Goal: Task Accomplishment & Management: Manage account settings

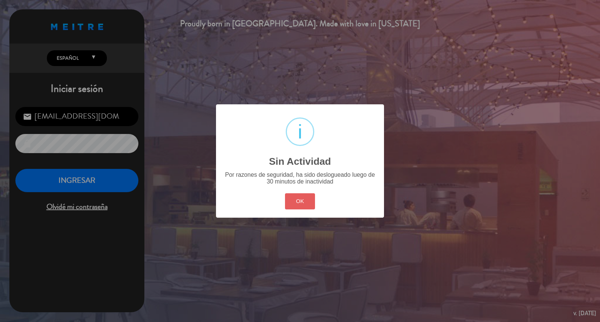
click at [290, 209] on button "OK" at bounding box center [300, 201] width 30 height 16
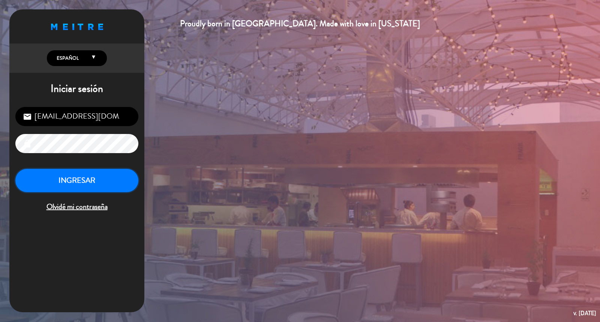
click at [72, 185] on button "INGRESAR" at bounding box center [76, 181] width 123 height 24
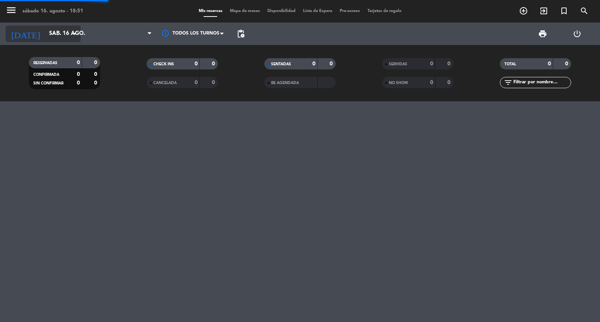
click at [45, 33] on input "sáb. 16 ago." at bounding box center [81, 34] width 72 height 14
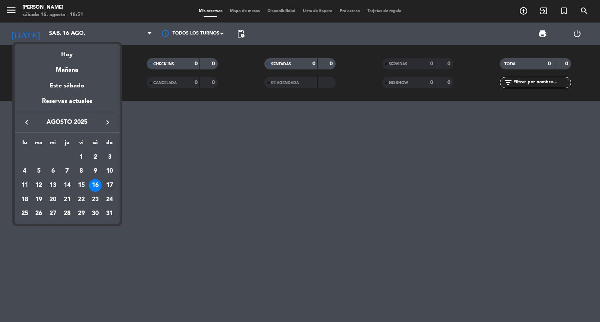
click at [111, 187] on div "17" at bounding box center [109, 185] width 13 height 13
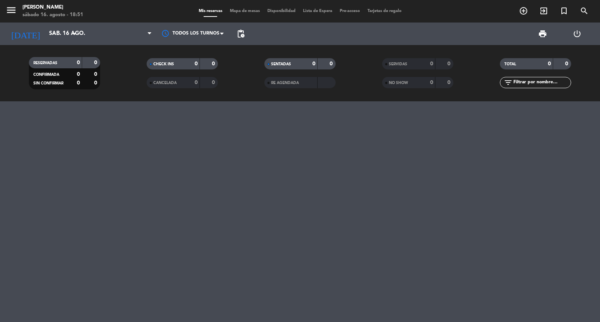
type input "dom. 17 ago."
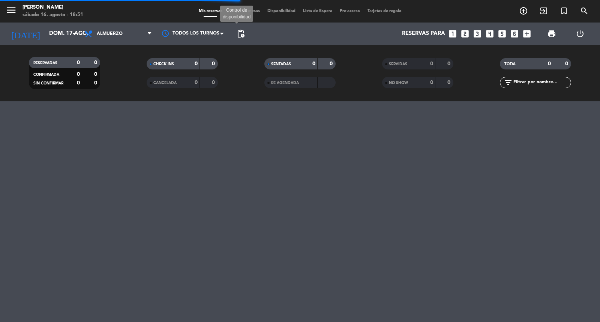
click at [234, 33] on span "pending_actions Control de disponibilidad" at bounding box center [240, 33] width 15 height 15
click at [239, 34] on span "pending_actions" at bounding box center [240, 33] width 9 height 9
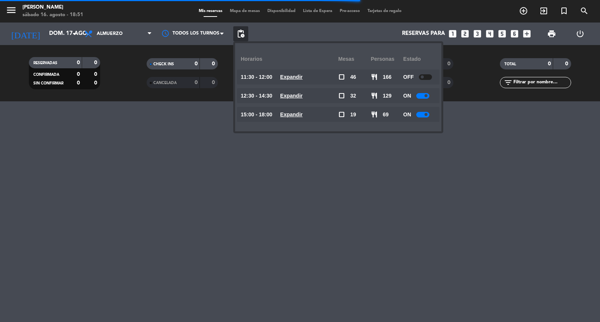
click at [303, 93] on u "Expandir" at bounding box center [291, 96] width 22 height 6
click at [324, 252] on div "menu [PERSON_NAME][DATE] 16. agosto - 18:51 Mis reservas Mapa de mesas Disponib…" at bounding box center [300, 161] width 600 height 322
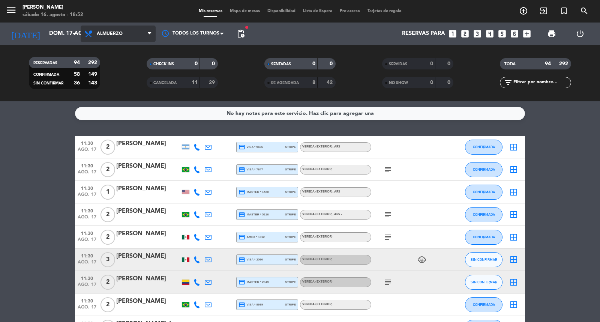
click at [106, 32] on span "Almuerzo" at bounding box center [110, 33] width 26 height 5
click at [113, 82] on div "menu [PERSON_NAME][DATE] 16. agosto - 18:52 Mis reservas Mapa de mesas Disponib…" at bounding box center [300, 50] width 600 height 101
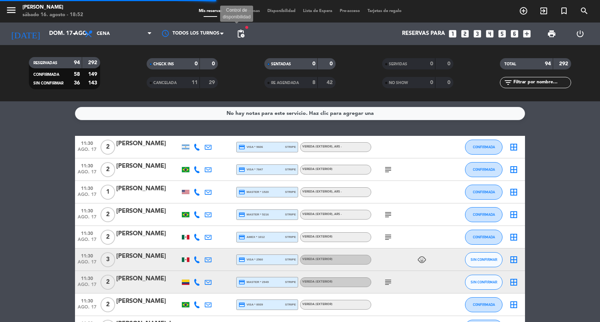
click at [239, 34] on span "pending_actions" at bounding box center [240, 33] width 9 height 9
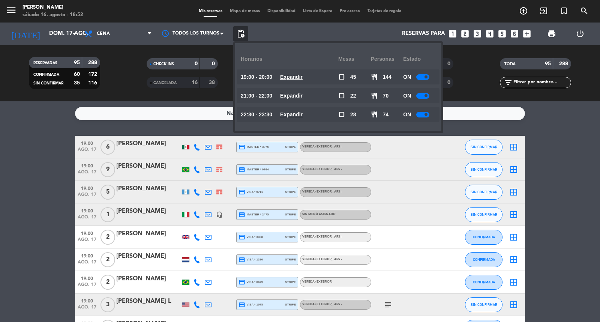
click at [303, 93] on u "Expandir" at bounding box center [291, 96] width 22 height 6
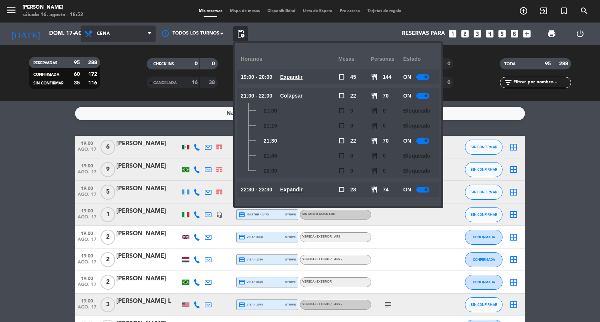
click at [109, 35] on span "Cena" at bounding box center [103, 33] width 13 height 5
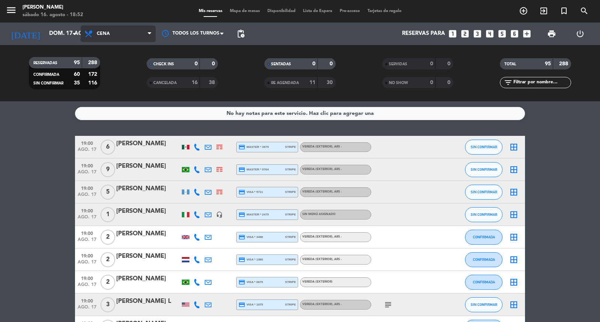
click at [123, 80] on div "menu [PERSON_NAME][DATE] 16. agosto - 18:52 Mis reservas Mapa de mesas Disponib…" at bounding box center [300, 50] width 600 height 101
click at [362, 60] on filter-checkbox "SERVIDAS 0 0" at bounding box center [418, 63] width 118 height 11
click at [462, 34] on icon "looks_two" at bounding box center [465, 34] width 10 height 10
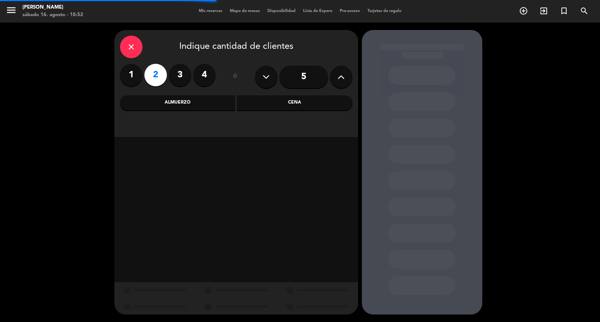
click at [297, 101] on div "Cena" at bounding box center [294, 102] width 115 height 15
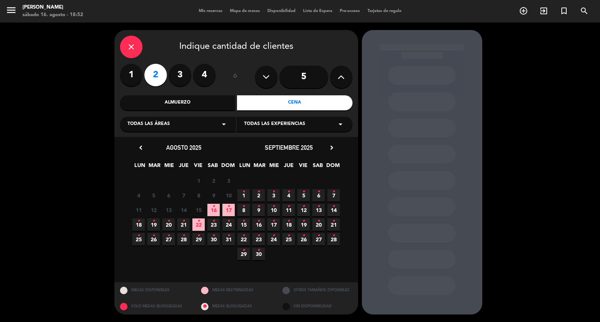
click at [230, 213] on span "17 •" at bounding box center [228, 210] width 12 height 12
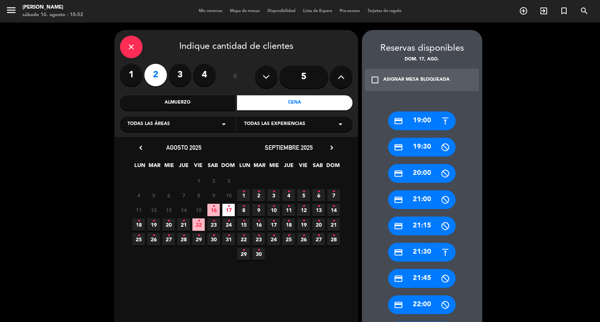
click at [424, 253] on div "credit_card 21:30" at bounding box center [421, 252] width 67 height 19
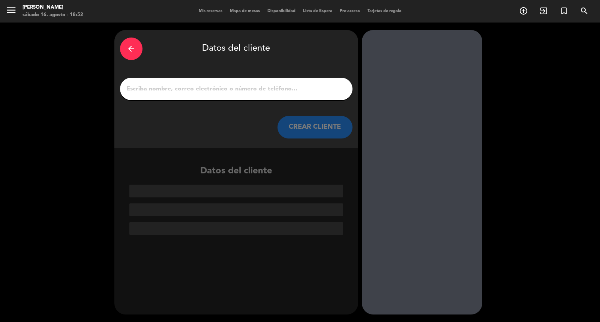
click at [322, 138] on button "CREAR CLIENTE" at bounding box center [314, 127] width 75 height 22
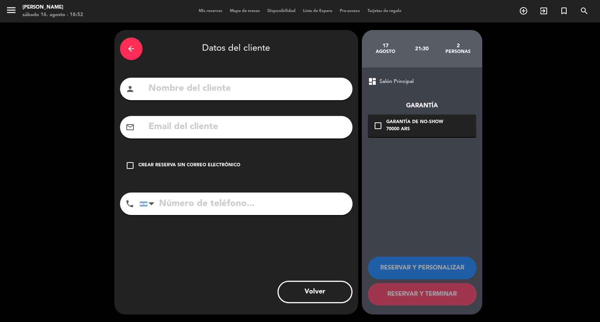
click at [283, 96] on input "text" at bounding box center [247, 88] width 199 height 15
type input "[PERSON_NAME]"
click at [193, 215] on input "tel" at bounding box center [245, 203] width 213 height 22
type input "[PHONE_NUMBER]"
click at [178, 138] on div "mail_outline" at bounding box center [236, 127] width 232 height 22
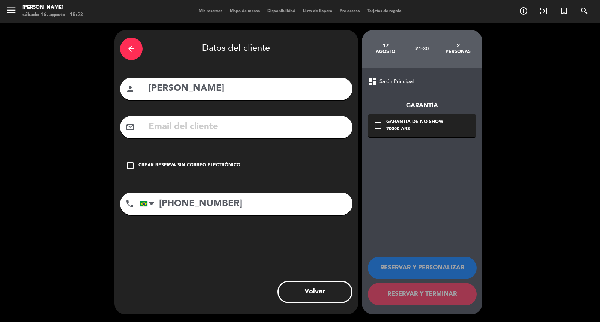
click at [179, 135] on input "text" at bounding box center [247, 126] width 199 height 15
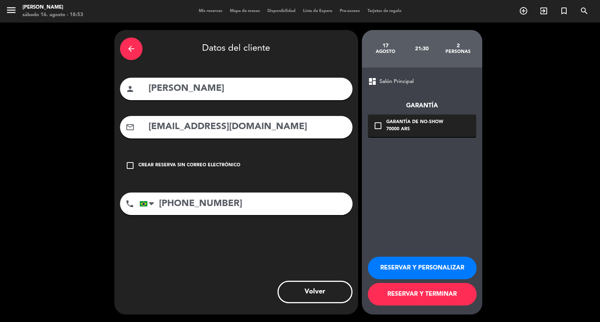
type input "[EMAIL_ADDRESS][DOMAIN_NAME]"
click at [425, 121] on div "Garantía de no-show" at bounding box center [414, 121] width 57 height 7
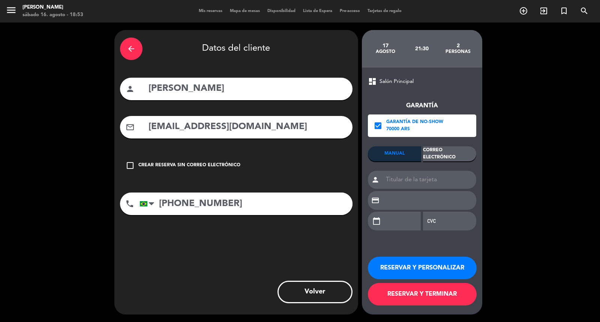
click at [456, 154] on div "Correo Electrónico" at bounding box center [449, 153] width 53 height 15
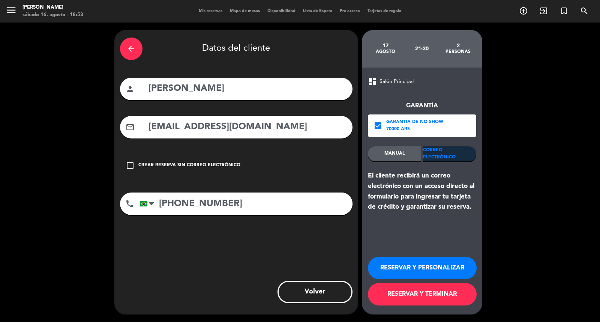
click at [424, 264] on button "RESERVAR Y PERSONALIZAR" at bounding box center [422, 267] width 109 height 22
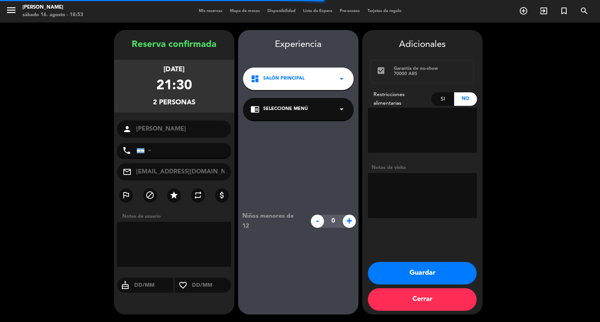
type input "[PHONE_NUMBER]"
click at [385, 270] on button "Guardar" at bounding box center [422, 273] width 109 height 22
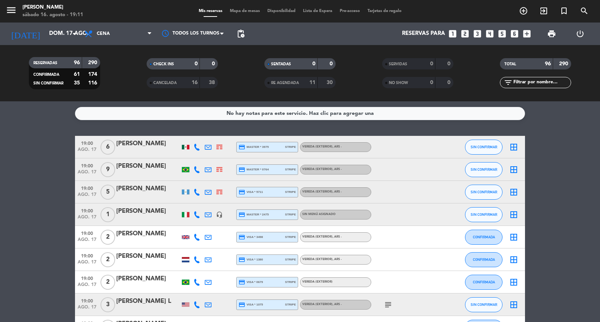
click at [528, 12] on icon "search" at bounding box center [523, 10] width 9 height 9
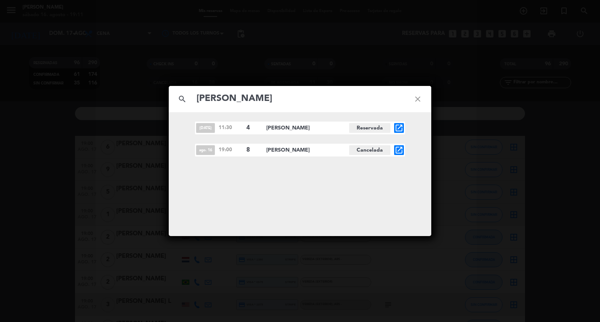
type input "[PERSON_NAME]"
click at [400, 148] on icon "open_in_new" at bounding box center [398, 149] width 9 height 9
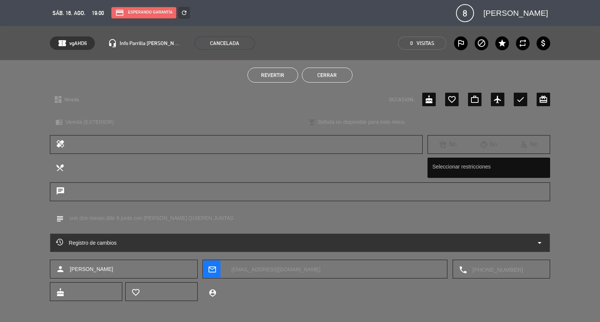
drag, startPoint x: 299, startPoint y: 76, endPoint x: 273, endPoint y: 79, distance: 26.7
click at [283, 80] on ul "Revertir Cerrar" at bounding box center [300, 74] width 500 height 15
click at [273, 79] on button "Revertir" at bounding box center [272, 74] width 51 height 15
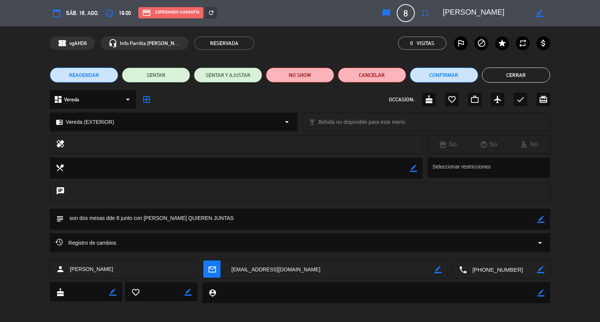
click at [508, 69] on button "Cerrar" at bounding box center [516, 74] width 68 height 15
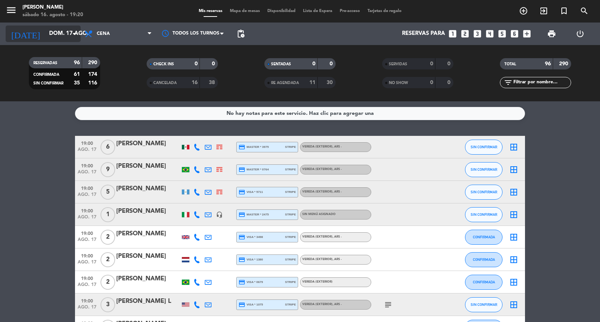
click at [49, 31] on input "dom. 17 ago." at bounding box center [81, 34] width 72 height 14
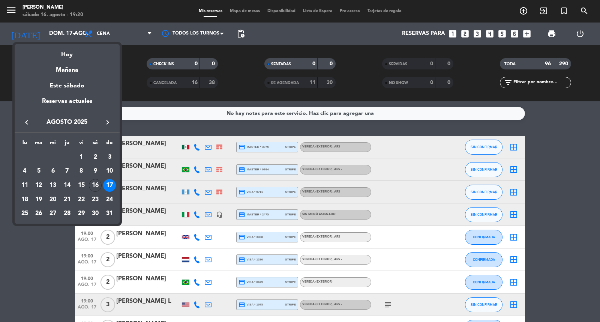
click at [111, 37] on div at bounding box center [300, 161] width 600 height 322
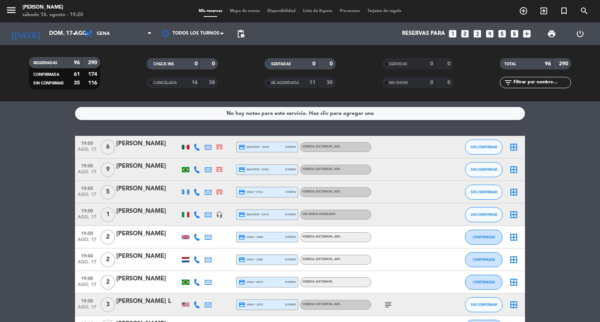
click at [111, 37] on span "Cena" at bounding box center [118, 33] width 75 height 16
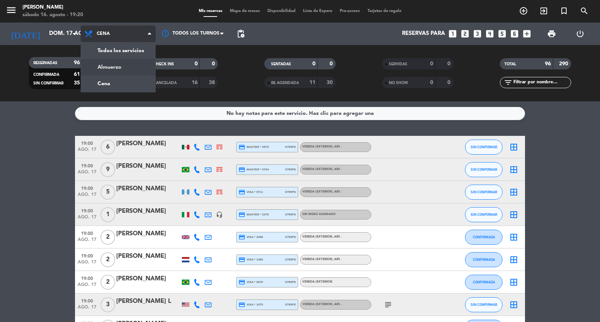
click at [115, 62] on div "menu [PERSON_NAME][DATE] 16. agosto - 19:20 Mis reservas Mapa de mesas Disponib…" at bounding box center [300, 50] width 600 height 101
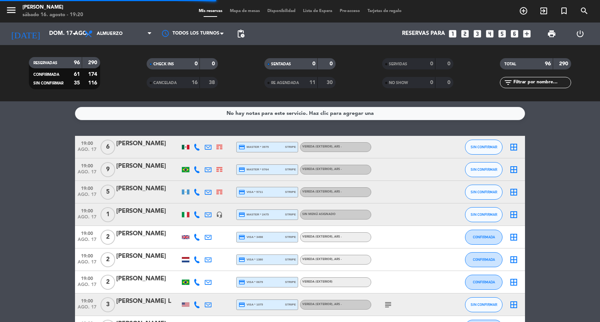
click at [527, 82] on input "text" at bounding box center [541, 82] width 58 height 8
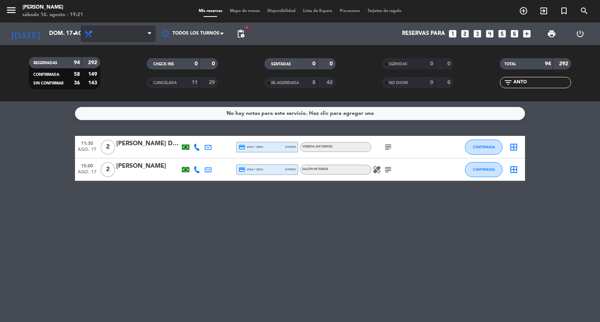
type input "ANTO"
click at [148, 34] on icon at bounding box center [149, 34] width 3 height 6
click at [135, 83] on div "menu [PERSON_NAME][DATE] 16. agosto - 19:21 Mis reservas Mapa de mesas Disponib…" at bounding box center [300, 50] width 600 height 101
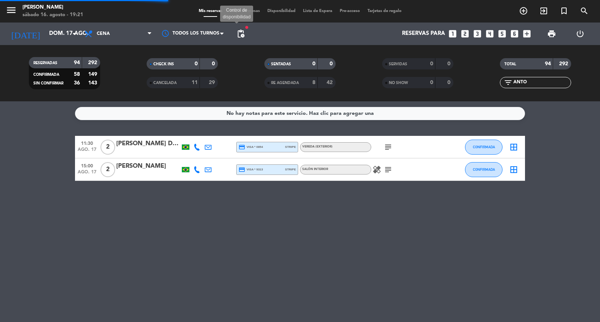
click at [243, 31] on span "pending_actions" at bounding box center [240, 33] width 9 height 9
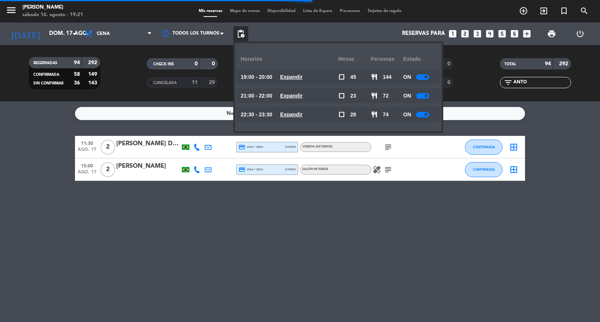
click at [303, 96] on u "Expandir" at bounding box center [291, 96] width 22 height 6
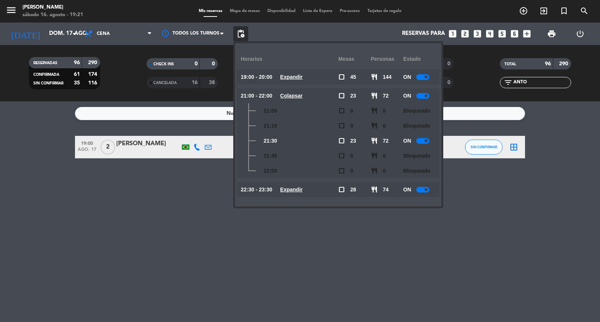
click at [303, 192] on u "Expandir" at bounding box center [291, 189] width 22 height 6
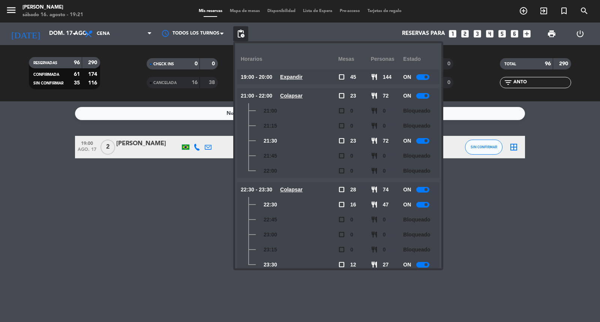
click at [177, 224] on div "No hay notas para este servicio. Haz clic para agregar una 19:00 [DATE] 2 [PERS…" at bounding box center [300, 211] width 600 height 220
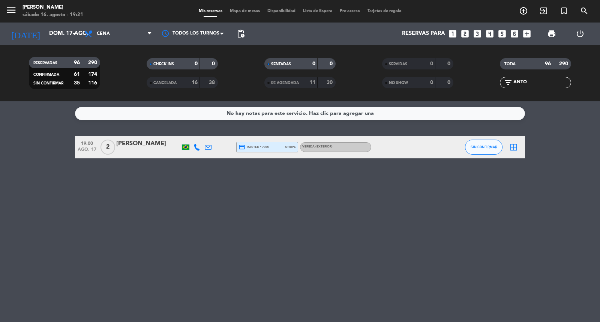
click at [144, 148] on div "[PERSON_NAME]" at bounding box center [148, 144] width 64 height 10
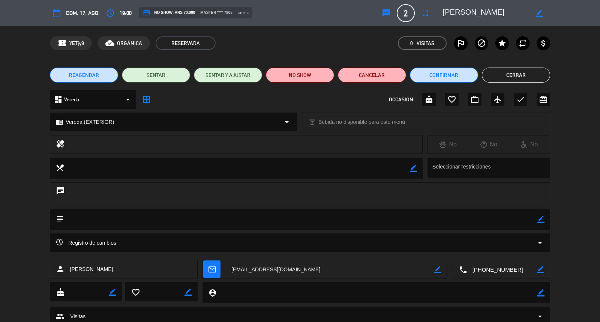
click at [93, 75] on span "REAGENDAR" at bounding box center [84, 75] width 30 height 8
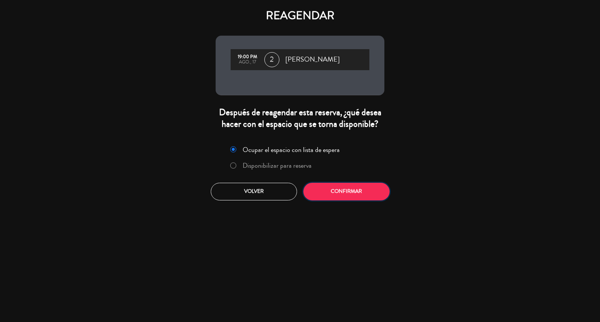
click at [352, 200] on button "Confirmar" at bounding box center [346, 192] width 86 height 18
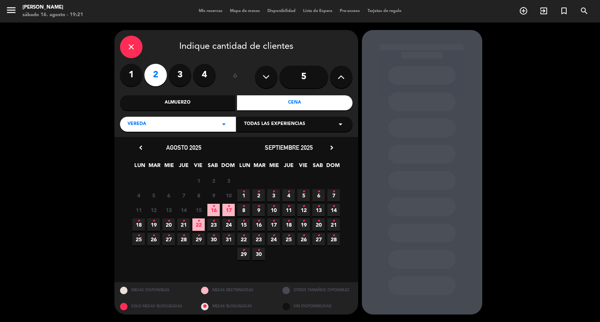
click at [225, 207] on span "17 •" at bounding box center [228, 210] width 12 height 12
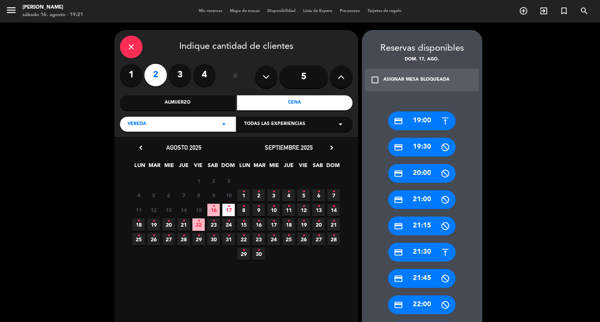
click at [427, 249] on div "credit_card 21:30" at bounding box center [421, 252] width 67 height 19
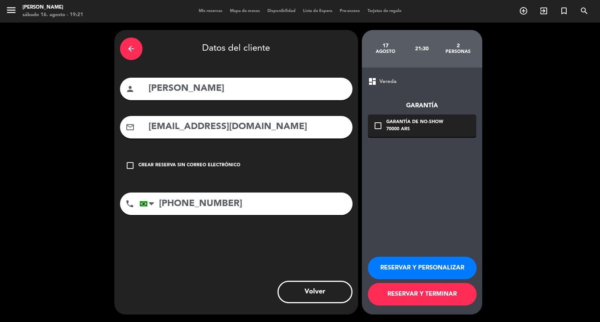
click at [465, 267] on button "RESERVAR Y PERSONALIZAR" at bounding box center [422, 267] width 109 height 22
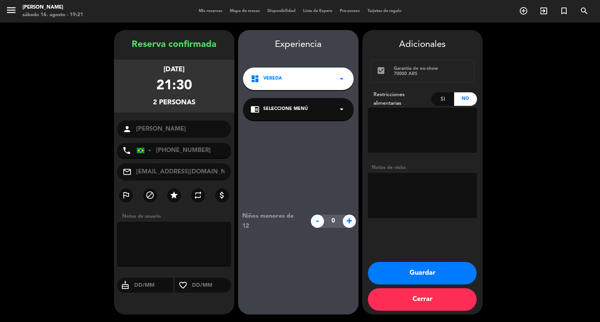
click at [402, 268] on button "Guardar" at bounding box center [422, 273] width 109 height 22
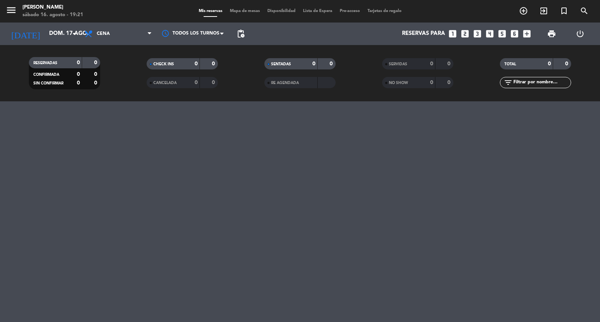
click at [535, 84] on input "text" at bounding box center [541, 82] width 58 height 8
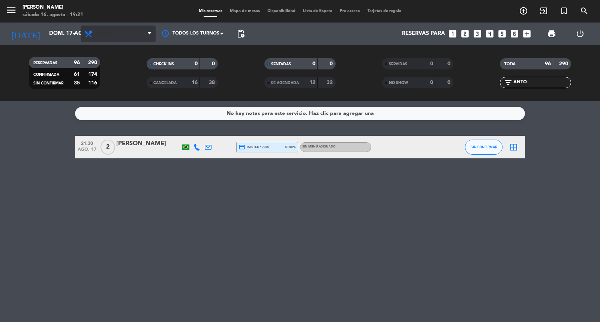
type input "ANTO"
click at [117, 29] on span "Cena" at bounding box center [118, 33] width 75 height 16
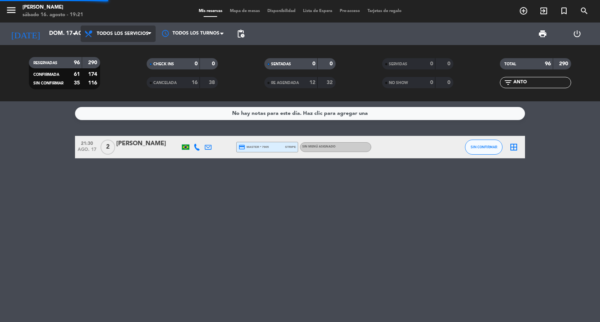
click at [119, 54] on div "menu [PERSON_NAME][DATE] 16. agosto - 19:21 Mis reservas Mapa de mesas Disponib…" at bounding box center [300, 50] width 600 height 101
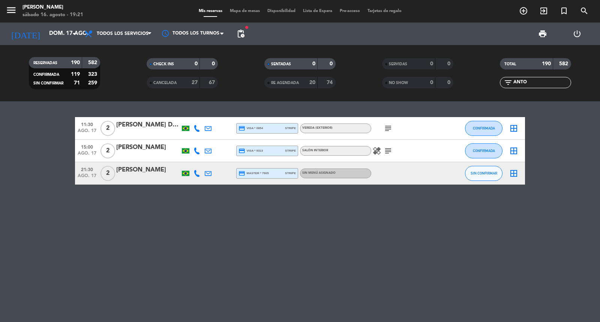
click at [155, 151] on div "[PERSON_NAME]" at bounding box center [148, 147] width 64 height 10
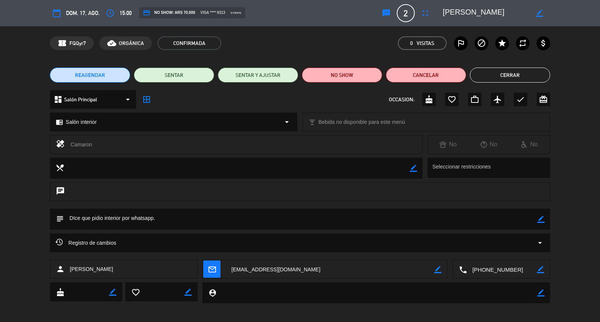
click at [102, 74] on span "REAGENDAR" at bounding box center [90, 75] width 30 height 8
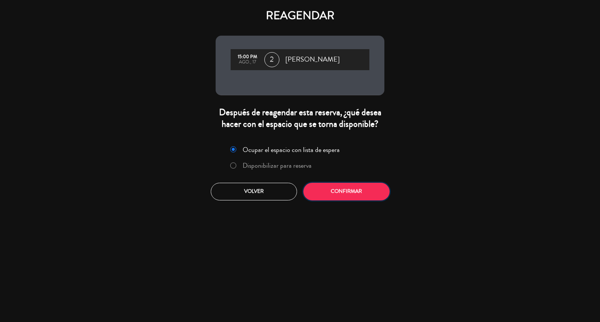
click at [335, 200] on button "Confirmar" at bounding box center [346, 192] width 86 height 18
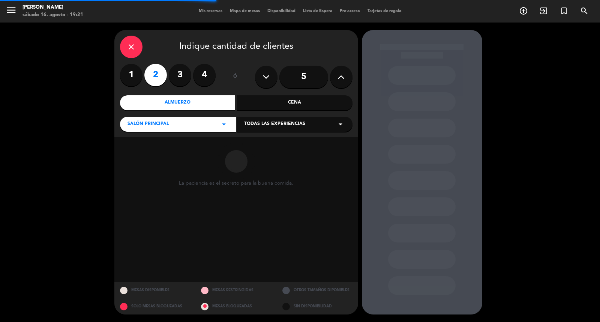
click at [292, 106] on div "Cena" at bounding box center [294, 102] width 115 height 15
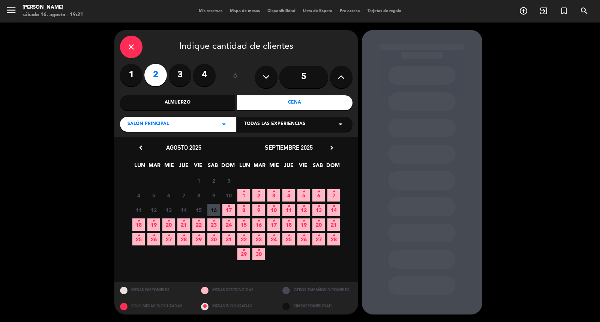
click at [231, 216] on span "17 •" at bounding box center [228, 210] width 12 height 12
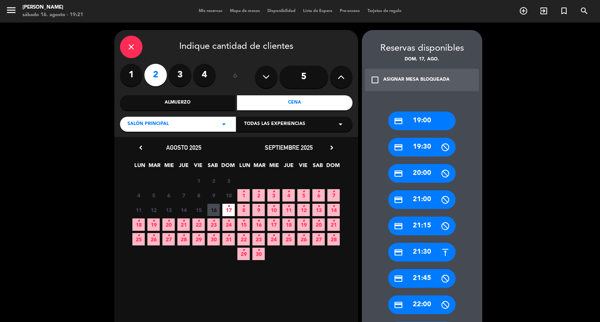
click at [426, 250] on div "credit_card 21:30" at bounding box center [421, 252] width 67 height 19
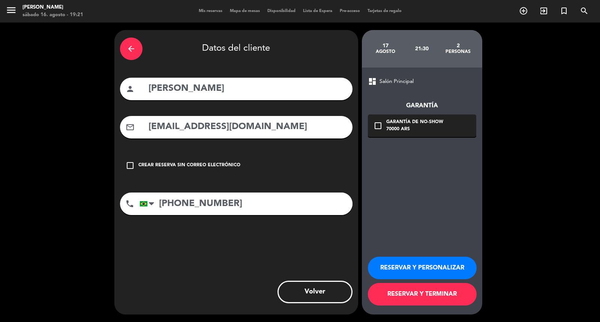
click at [442, 266] on button "RESERVAR Y PERSONALIZAR" at bounding box center [422, 267] width 109 height 22
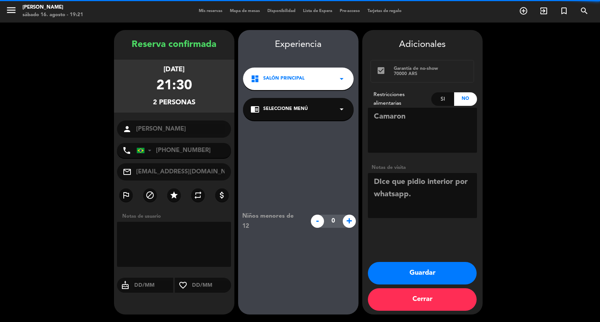
click at [428, 272] on button "Guardar" at bounding box center [422, 273] width 109 height 22
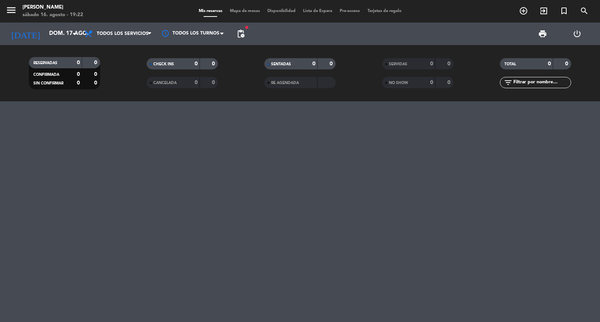
click at [519, 84] on input "text" at bounding box center [541, 82] width 58 height 8
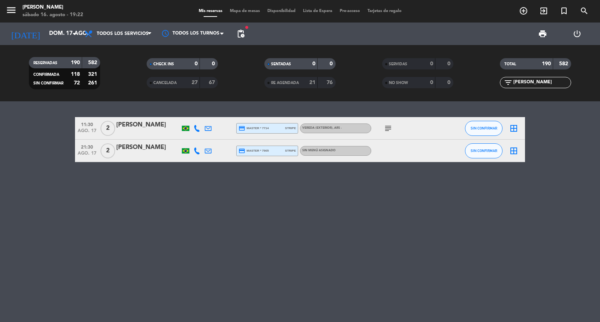
type input "[PERSON_NAME]"
click at [150, 152] on div "[PERSON_NAME]" at bounding box center [148, 147] width 64 height 10
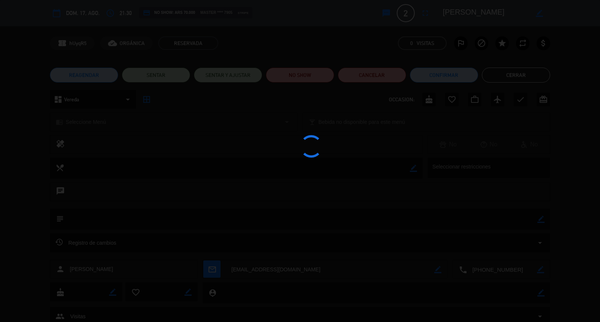
click at [81, 78] on div at bounding box center [300, 161] width 600 height 322
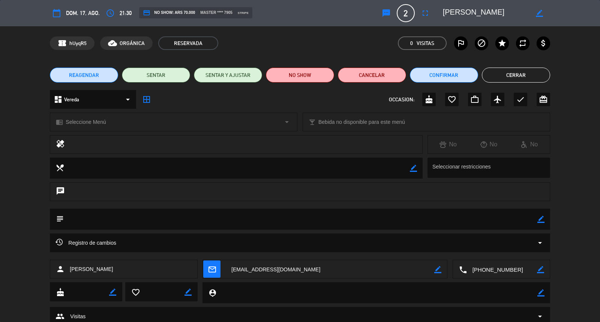
click at [82, 79] on span "REAGENDAR" at bounding box center [84, 75] width 30 height 8
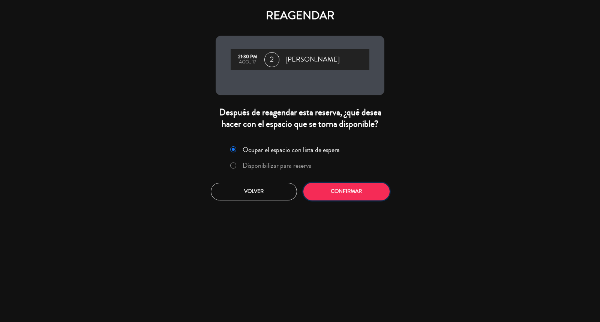
click at [326, 200] on button "Confirmar" at bounding box center [346, 192] width 86 height 18
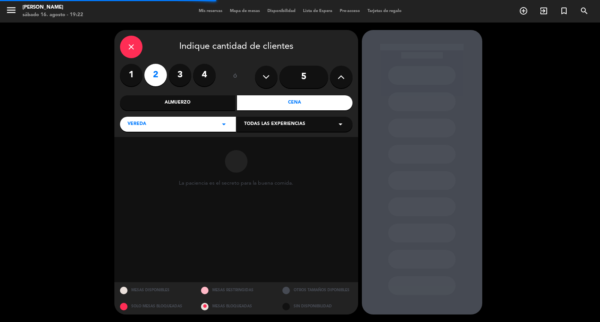
click at [203, 102] on div "Almuerzo" at bounding box center [177, 102] width 115 height 15
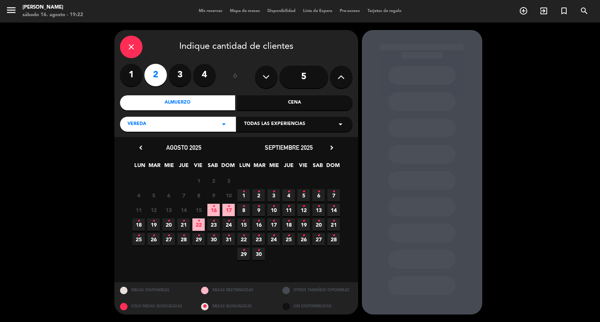
click at [227, 212] on icon "•" at bounding box center [228, 206] width 3 height 12
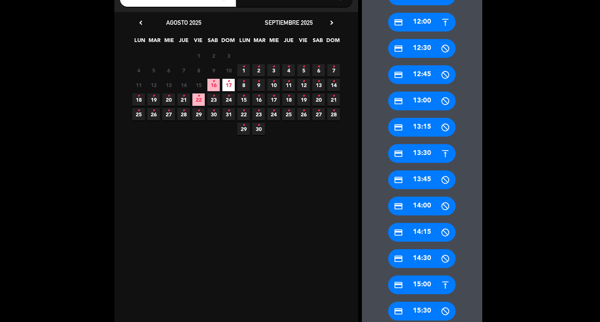
scroll to position [166, 0]
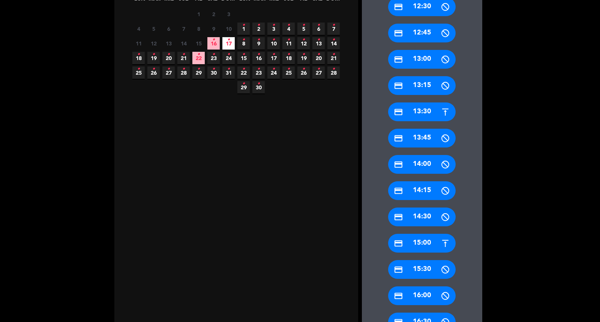
click at [422, 241] on div "credit_card 15:00" at bounding box center [421, 243] width 67 height 19
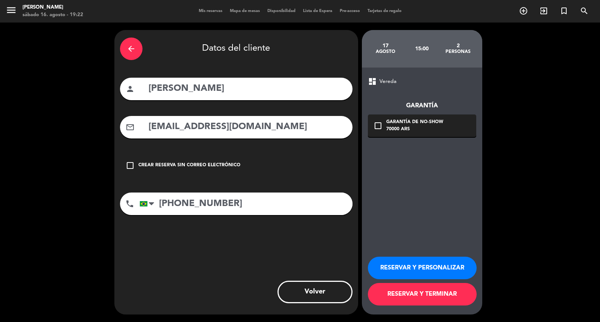
click at [415, 265] on button "RESERVAR Y PERSONALIZAR" at bounding box center [422, 267] width 109 height 22
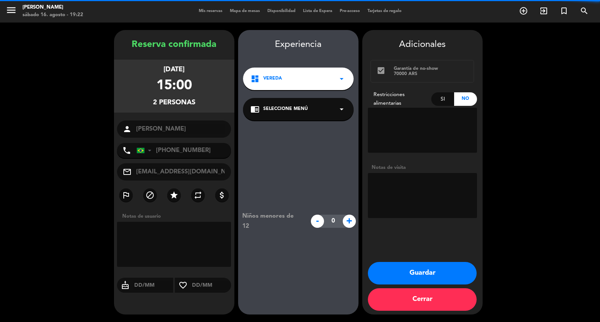
click at [429, 271] on button "Guardar" at bounding box center [422, 273] width 109 height 22
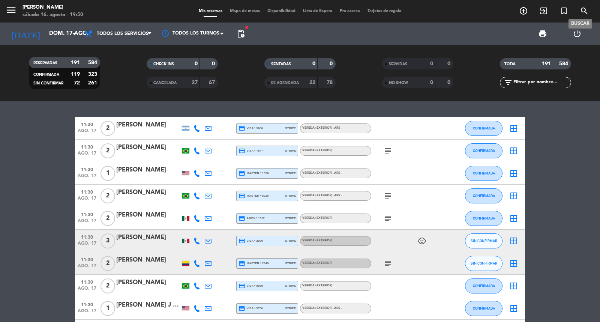
click at [583, 10] on icon "search" at bounding box center [584, 10] width 9 height 9
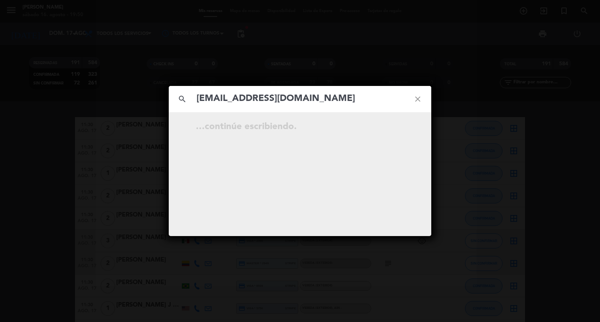
type input "[EMAIL_ADDRESS][DOMAIN_NAME]"
click at [402, 126] on icon "open_in_new" at bounding box center [398, 127] width 9 height 9
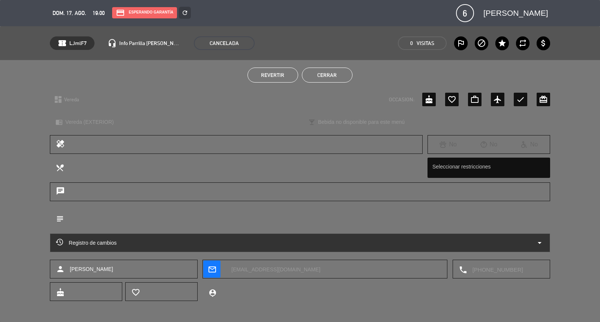
click at [271, 74] on span "Revertir" at bounding box center [272, 75] width 23 height 6
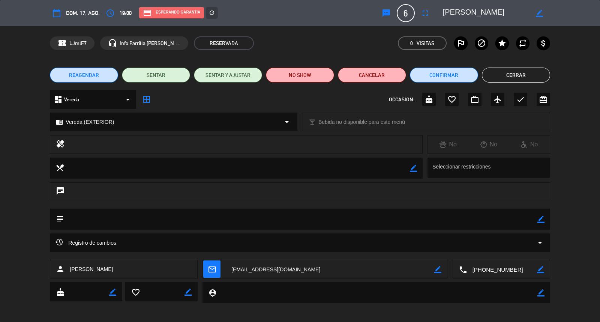
click at [211, 273] on icon "mail_outline" at bounding box center [212, 269] width 8 height 8
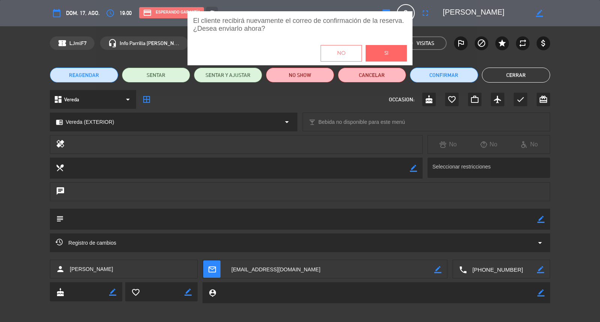
click at [374, 52] on button "Si" at bounding box center [386, 53] width 41 height 16
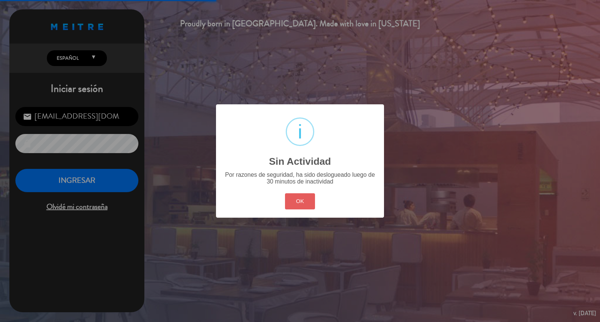
click at [298, 209] on button "OK" at bounding box center [300, 201] width 30 height 16
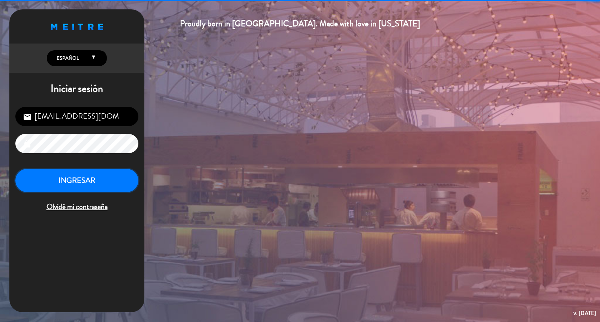
click at [46, 181] on button "INGRESAR" at bounding box center [76, 181] width 123 height 24
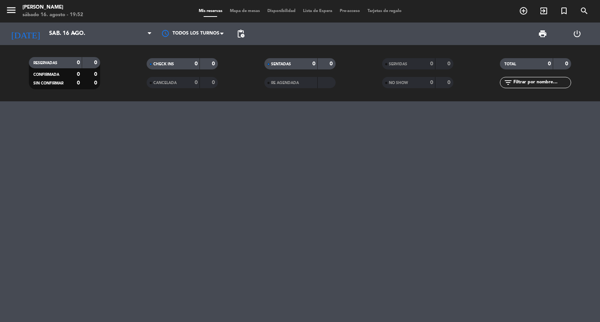
click at [537, 81] on input "text" at bounding box center [541, 82] width 58 height 8
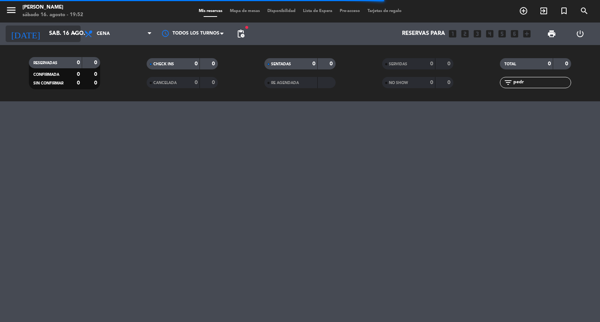
type input "pedr"
click at [54, 40] on input "sáb. 16 ago." at bounding box center [81, 34] width 72 height 14
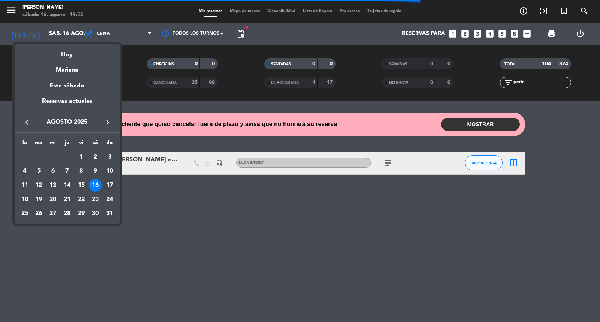
click at [108, 186] on div "17" at bounding box center [109, 185] width 13 height 13
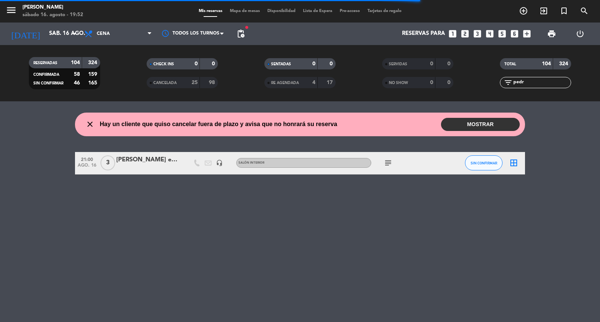
type input "dom. 17 ago."
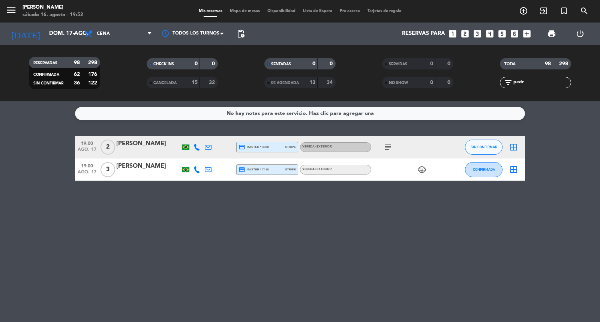
click at [535, 79] on input "pedr" at bounding box center [541, 82] width 58 height 8
type input "p"
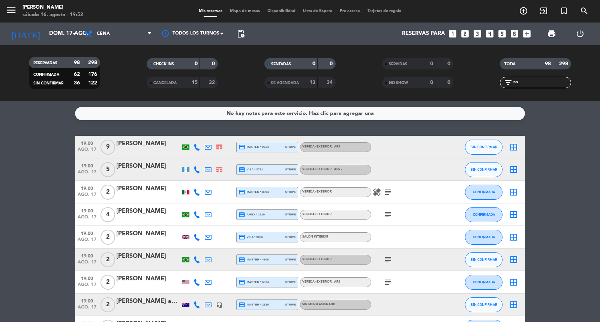
type input "r"
